Goal: Find specific page/section

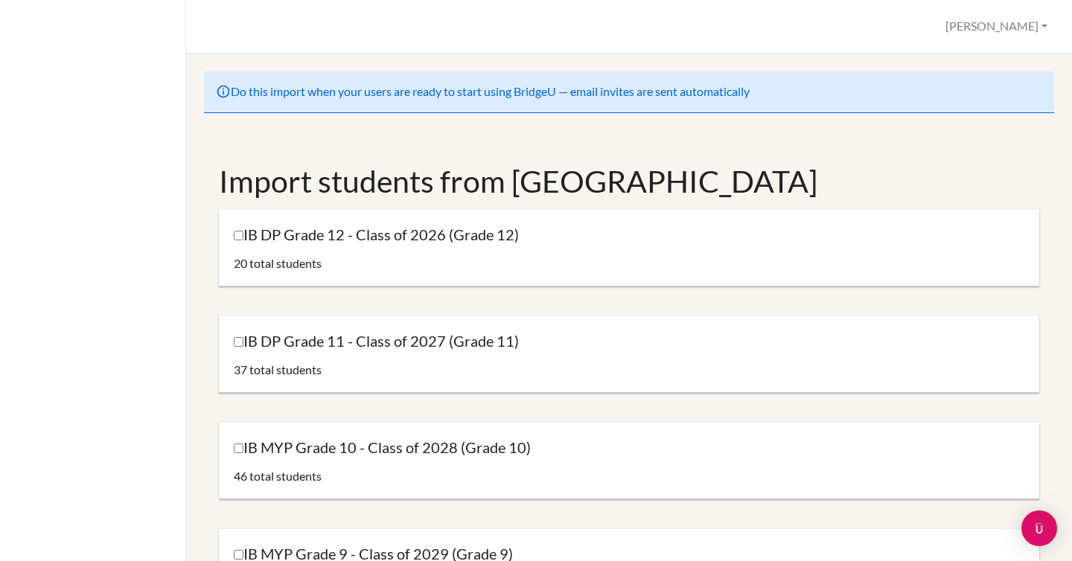
click at [31, 86] on div at bounding box center [93, 280] width 186 height 561
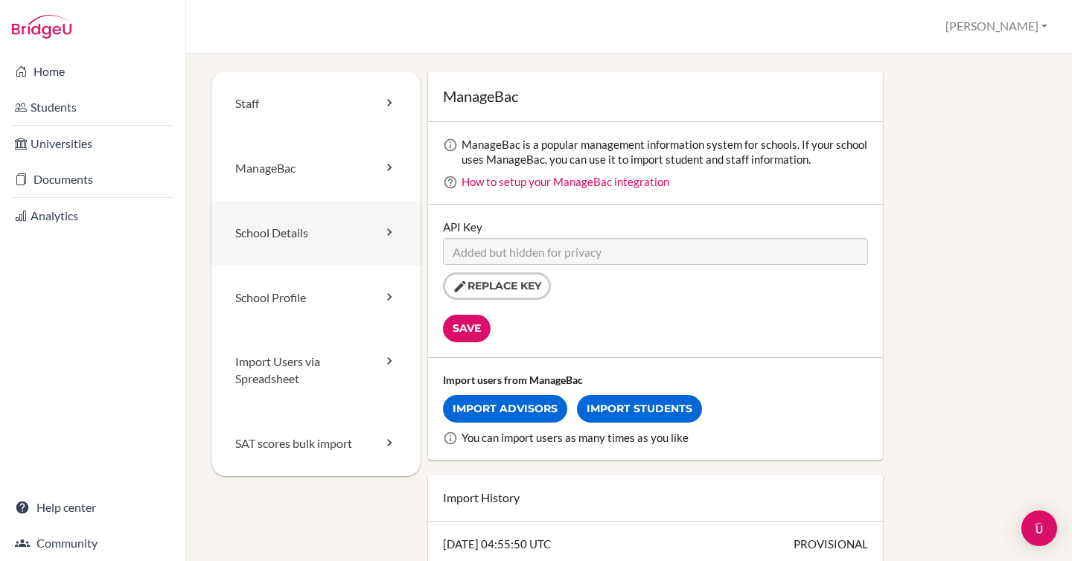
click at [310, 243] on link "School Details" at bounding box center [315, 233] width 209 height 65
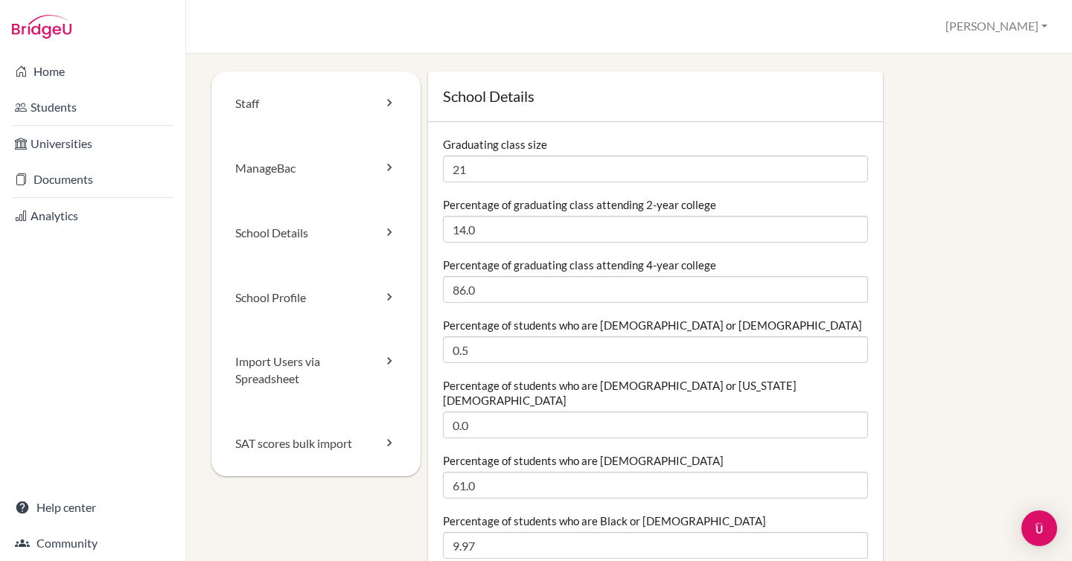
click at [65, 113] on link "Students" at bounding box center [92, 107] width 179 height 30
